Goal: Task Accomplishment & Management: Manage account settings

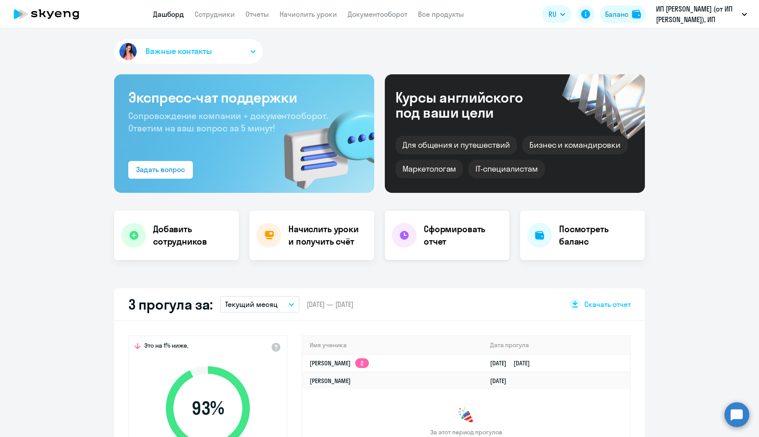
select select "30"
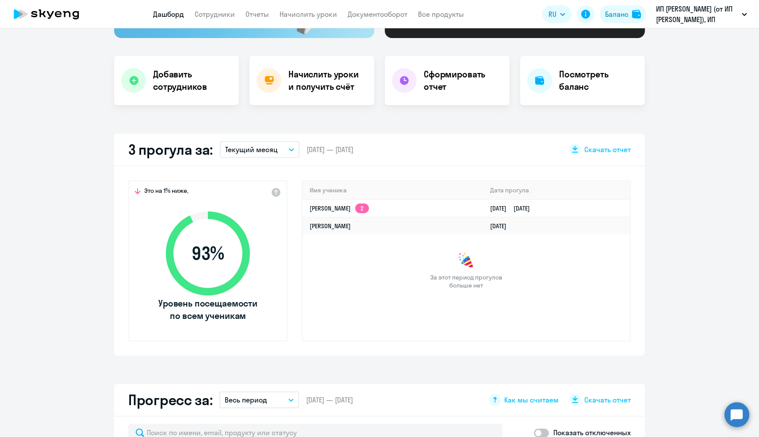
scroll to position [177, 0]
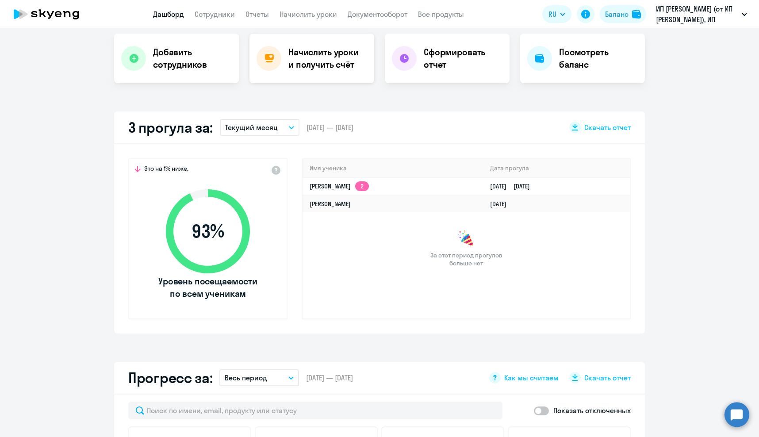
click at [325, 66] on h4 "Начислить уроки и получить счёт" at bounding box center [326, 58] width 77 height 25
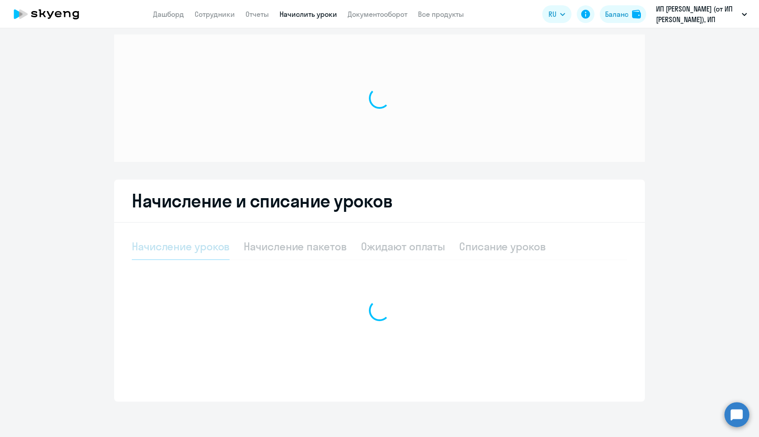
scroll to position [7, 0]
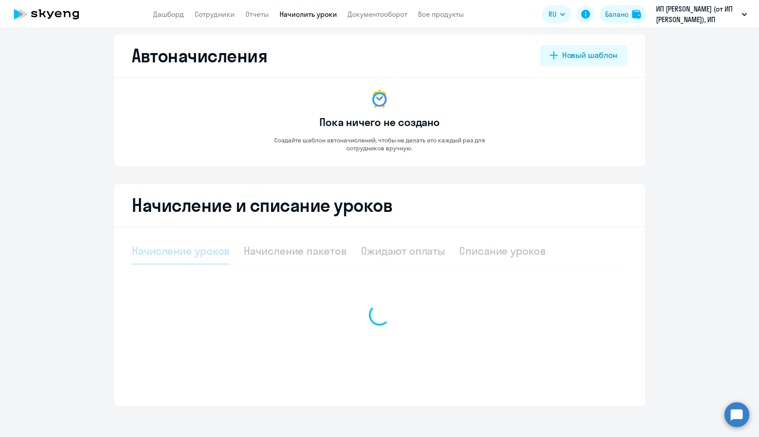
select select "10"
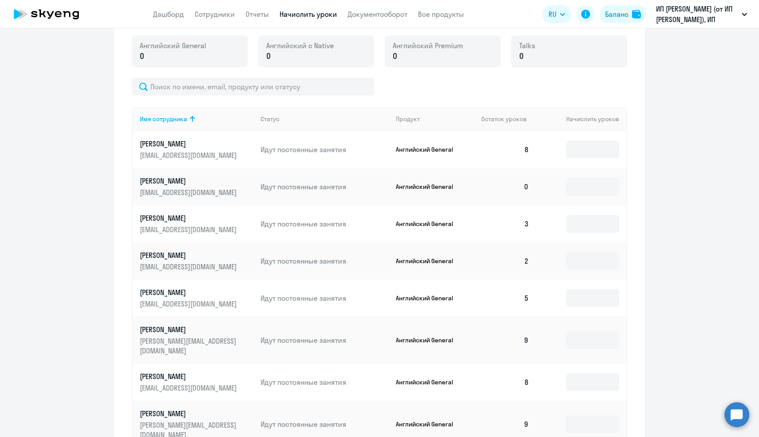
scroll to position [272, 0]
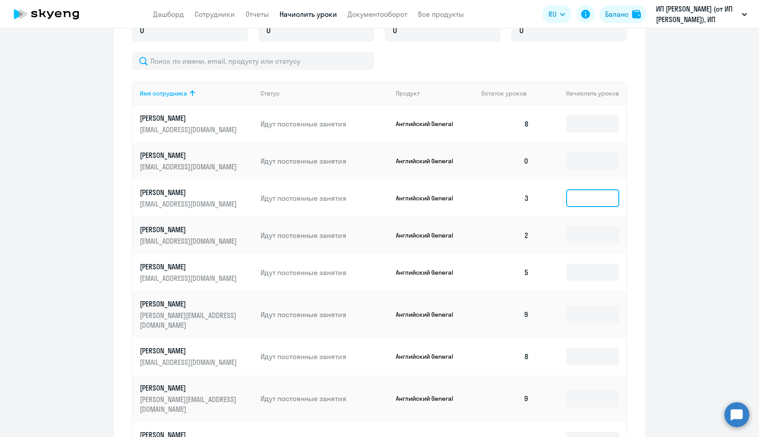
click at [594, 200] on input at bounding box center [592, 198] width 53 height 18
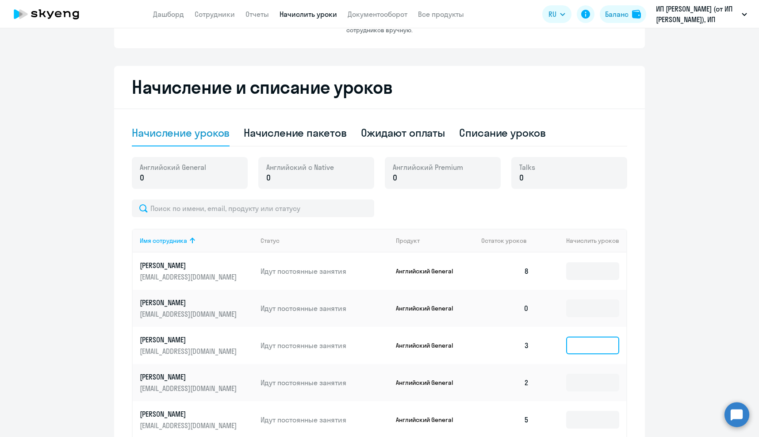
scroll to position [7, 0]
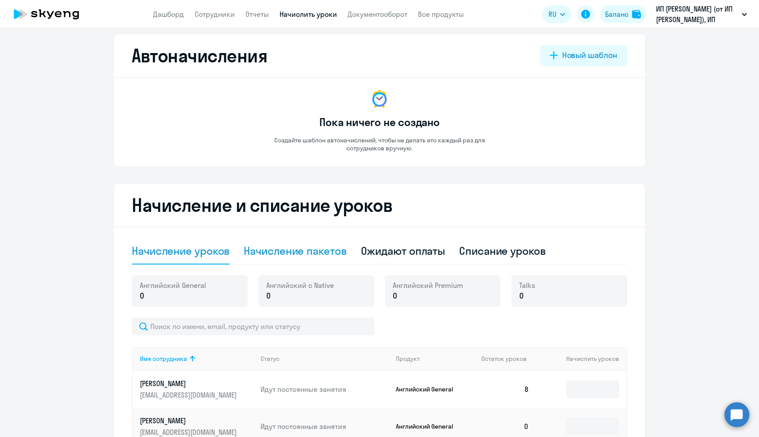
click at [317, 252] on div "Начисление пакетов" at bounding box center [295, 251] width 103 height 14
select select "10"
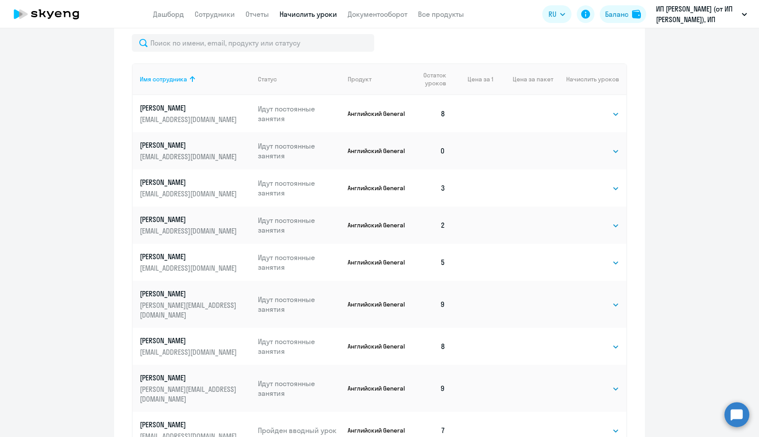
scroll to position [361, 0]
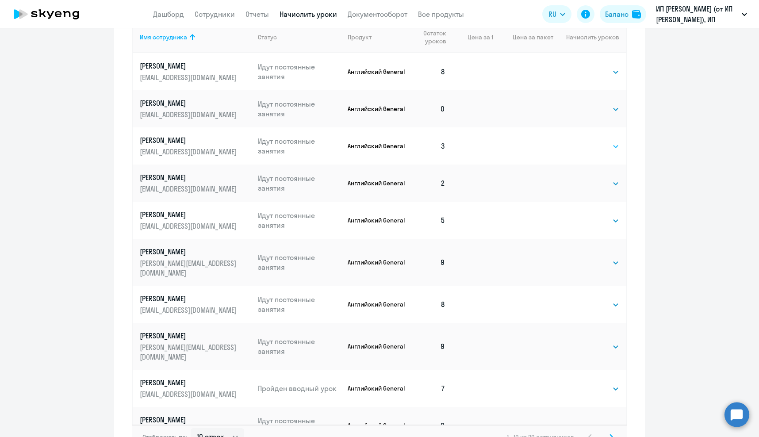
click at [607, 149] on select "Выбрать 4 8 16 32 64 96 128" at bounding box center [601, 146] width 36 height 11
select select "4"
click at [583, 141] on select "Выбрать 4 8 16 32 64 96 128" at bounding box center [601, 146] width 36 height 11
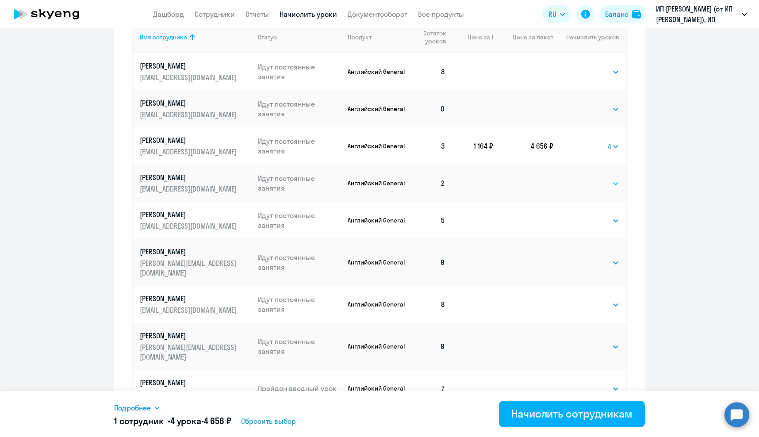
click at [588, 184] on select "Выбрать 4 8 16 32 64 96 128" at bounding box center [601, 183] width 36 height 11
select select "8"
click at [583, 178] on select "Выбрать 4 8 16 32 64 96 128" at bounding box center [601, 183] width 36 height 11
click at [597, 223] on select "Выбрать 4 8 16 32 64 96 128" at bounding box center [601, 220] width 36 height 11
select select "4"
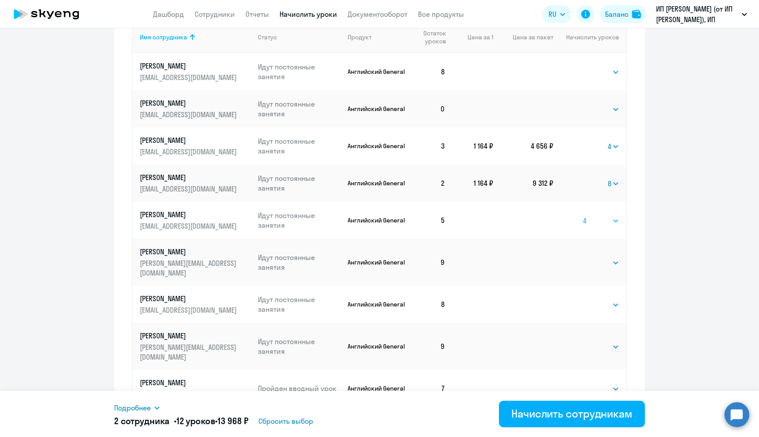
click at [583, 215] on select "Выбрать 4 8 16 32 64 96 128" at bounding box center [601, 220] width 36 height 11
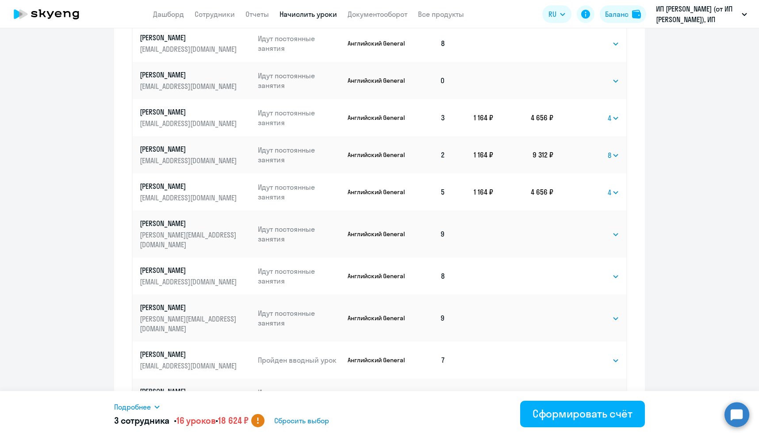
scroll to position [423, 0]
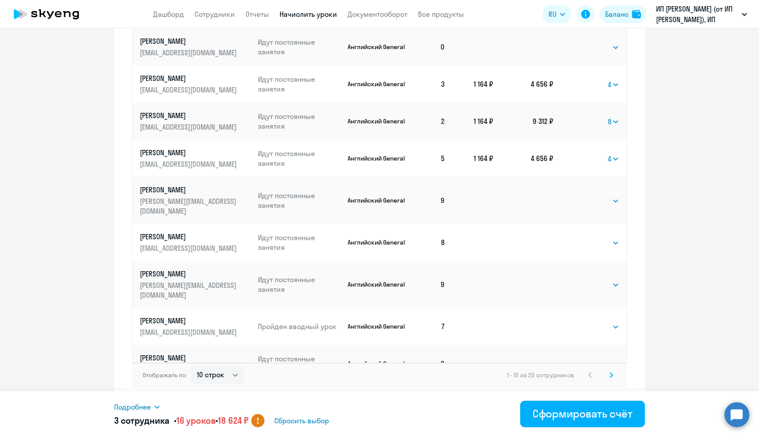
click at [596, 358] on select "Выбрать 4 8 16 32 64 96 128" at bounding box center [601, 363] width 36 height 11
click at [660, 349] on ng-component "Автоначисления Новый шаблон Пока ничего не создано Создайте шаблон автоначислен…" at bounding box center [379, 10] width 759 height 782
click at [211, 379] on select "10 строк 30 строк 50 строк" at bounding box center [217, 375] width 53 height 18
select select "30"
click at [191, 366] on select "10 строк 30 строк 50 строк" at bounding box center [217, 375] width 53 height 18
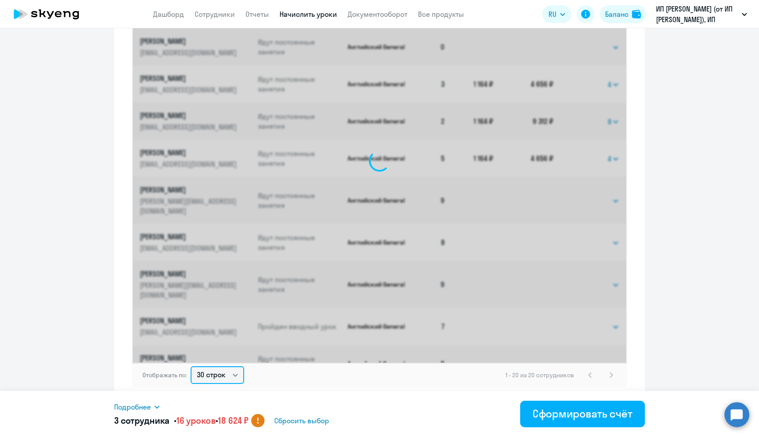
select select "4"
select select "8"
select select "4"
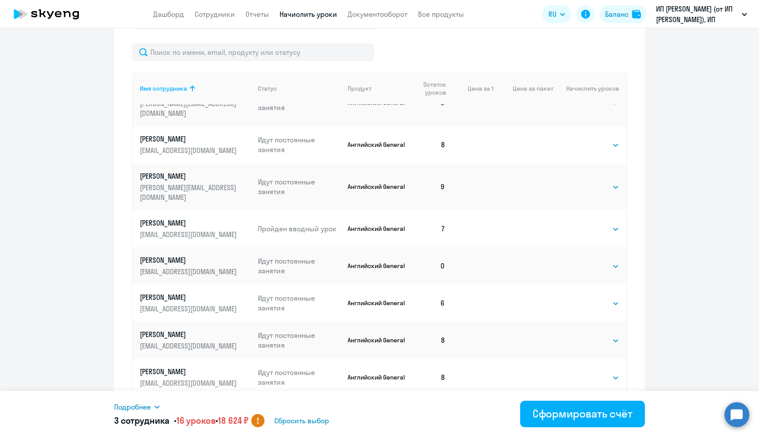
scroll to position [221, 0]
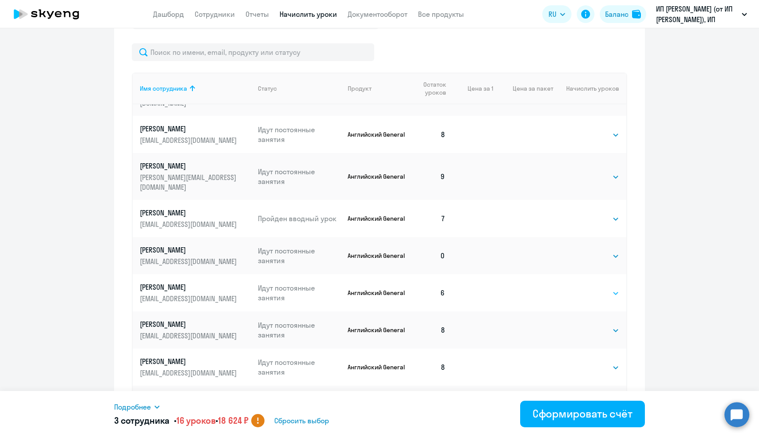
click at [591, 288] on select "Выбрать 4 8 16 32 64 96 128" at bounding box center [601, 293] width 36 height 11
select select "4"
click at [583, 288] on select "Выбрать 4 8 16 32 64 96 128" at bounding box center [601, 293] width 36 height 11
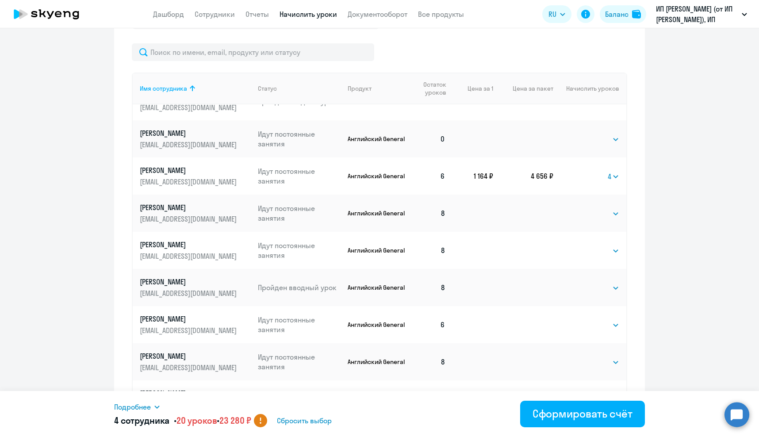
scroll to position [354, 0]
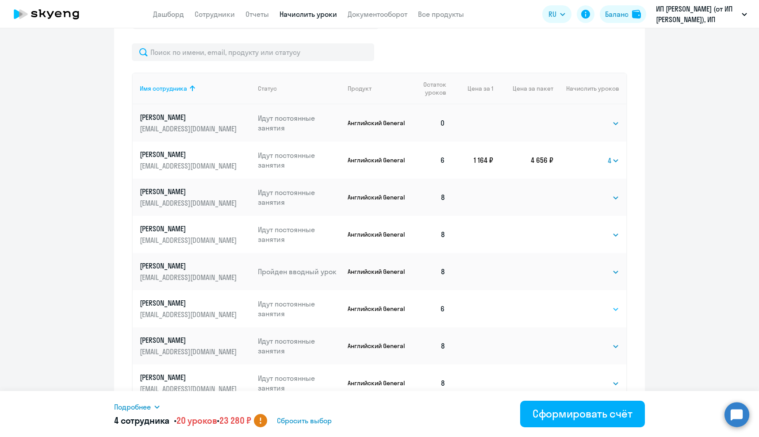
click at [593, 304] on select "Выбрать 4 8 16 32 64 96 128" at bounding box center [601, 309] width 36 height 11
select select "4"
click at [583, 304] on select "Выбрать 4 8 16 32 64 96 128" at bounding box center [601, 309] width 36 height 11
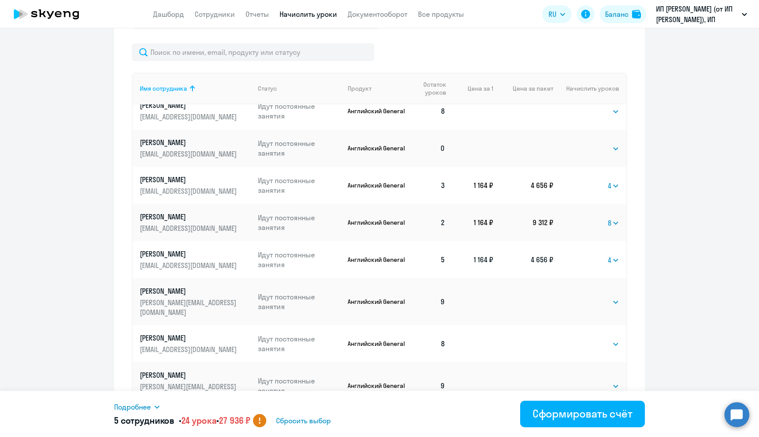
scroll to position [0, 0]
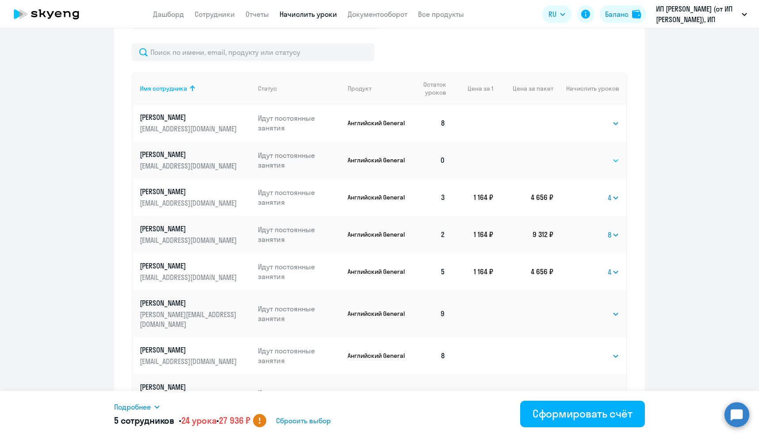
click at [587, 160] on select "Выбрать 4 8 16 32 64 96 128" at bounding box center [601, 160] width 36 height 11
select select "8"
click at [583, 155] on select "Выбрать 4 8 16 32 64 96 128" at bounding box center [601, 160] width 36 height 11
click at [561, 417] on div "Сформировать счёт" at bounding box center [582, 413] width 100 height 14
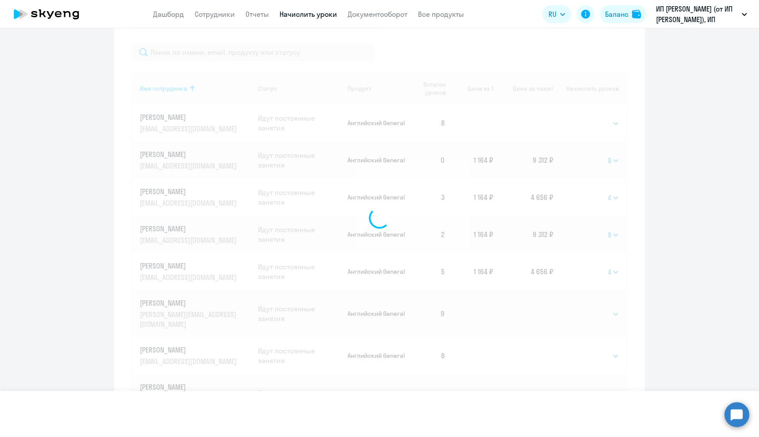
select select
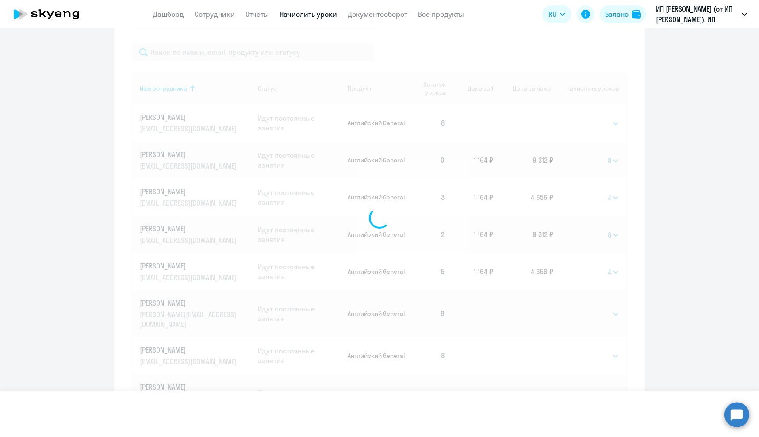
select select
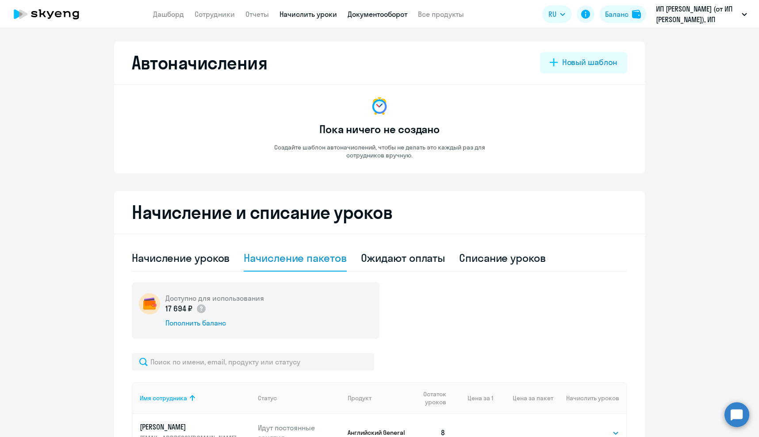
click at [399, 12] on link "Документооборот" at bounding box center [377, 14] width 60 height 9
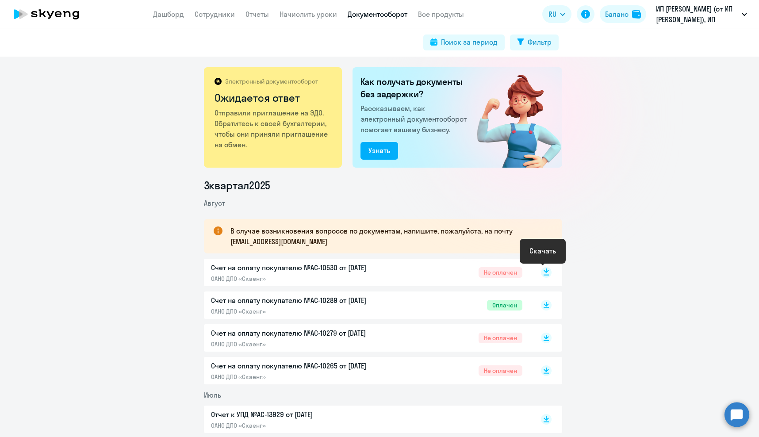
click at [543, 274] on rect at bounding box center [546, 272] width 11 height 11
